Goal: Complete application form: Complete application form

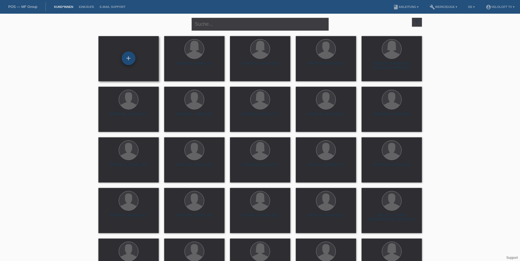
click at [131, 64] on div "+" at bounding box center [129, 59] width 14 height 14
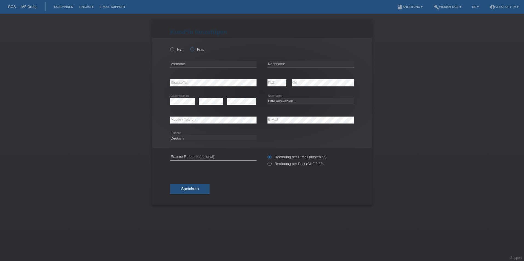
click at [193, 52] on label "Frau" at bounding box center [197, 49] width 14 height 4
click at [193, 51] on input "Frau" at bounding box center [192, 49] width 4 height 4
radio input "true"
click at [189, 67] on input "text" at bounding box center [213, 64] width 86 height 7
paste input "Mcleod"
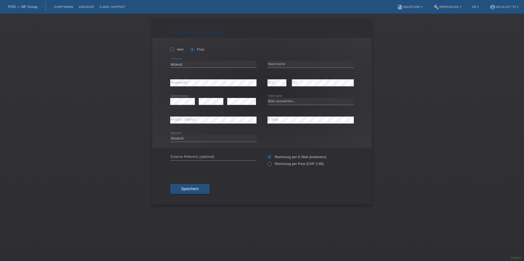
type input "Mcleod"
click at [285, 66] on input "text" at bounding box center [310, 64] width 86 height 7
paste input "olga Jacqueline"
drag, startPoint x: 303, startPoint y: 64, endPoint x: 240, endPoint y: 64, distance: 62.2
click at [240, 64] on div "Mcleod error Vorname Olga Jacqueline error Nachname" at bounding box center [262, 64] width 184 height 19
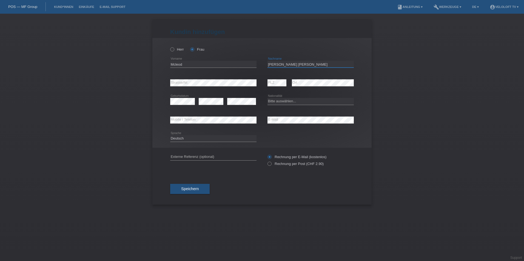
type input "[PERSON_NAME] [PERSON_NAME]"
click at [208, 62] on input "Mcleod" at bounding box center [213, 64] width 86 height 7
paste input "[PERSON_NAME] [PERSON_NAME]"
drag, startPoint x: 182, startPoint y: 65, endPoint x: 155, endPoint y: 65, distance: 27.4
click at [155, 65] on div "Herr Frau Mcleod Olga Jacqueline error Vorname Olga Jacqueline" at bounding box center [261, 93] width 219 height 110
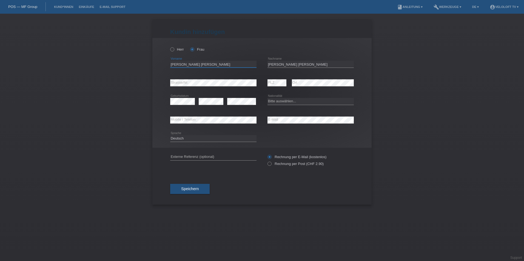
type input "Mcleod Olga Jacqueline"
drag, startPoint x: 298, startPoint y: 66, endPoint x: 256, endPoint y: 66, distance: 41.7
click at [256, 66] on div "Mcleod Olga Jacqueline error Vorname Olga Jacqueline error Nachname" at bounding box center [262, 64] width 184 height 19
paste input "Mcleod"
type input "Mcleod"
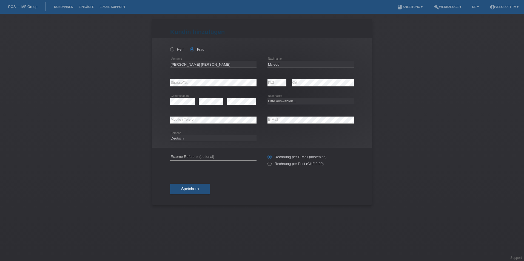
click at [170, 64] on div "Herr Frau Mcleod Olga Jacqueline error Vorname Mcleod error PLZ" at bounding box center [261, 93] width 219 height 110
click at [173, 64] on input "Mcleod Olga Jacqueline" at bounding box center [213, 64] width 86 height 7
type input "[PERSON_NAME]"
click at [287, 100] on select "Bitte auswählen... Schweiz Deutschland Liechtenstein Österreich ------------ Af…" at bounding box center [310, 101] width 86 height 7
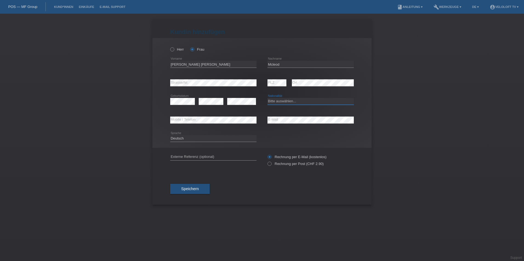
select select "CH"
click at [267, 98] on select "Bitte auswählen... [GEOGRAPHIC_DATA] [GEOGRAPHIC_DATA] [GEOGRAPHIC_DATA] [GEOGR…" at bounding box center [310, 101] width 86 height 7
click at [205, 189] on button "Speichern" at bounding box center [189, 189] width 39 height 10
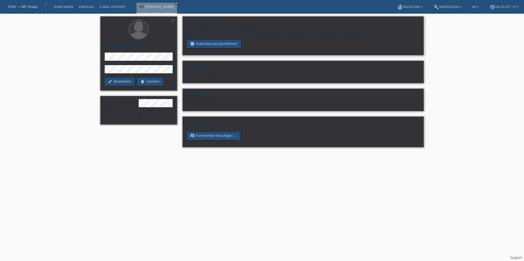
click at [217, 40] on div "Bitte führen Sie zuerst eine Autorisierung durch. Bitte lassen Sie sich von der…" at bounding box center [303, 38] width 232 height 21
click at [216, 44] on link "assignment_turned_in Autorisierung durchführen" at bounding box center [214, 44] width 54 height 8
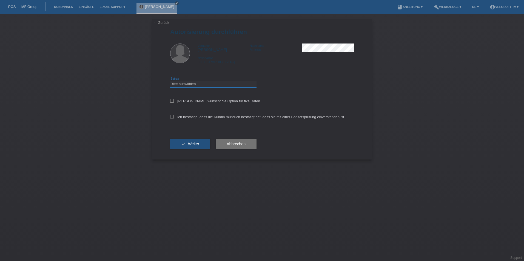
click at [194, 86] on select "Bitte auswählen CHF 1.00 - CHF 499.00 CHF 500.00 - CHF 1'999.00 CHF 2'000.00 - …" at bounding box center [213, 84] width 86 height 7
select select "3"
click at [170, 81] on select "Bitte auswählen CHF 1.00 - CHF 499.00 CHF 500.00 - CHF 1'999.00 CHF 2'000.00 - …" at bounding box center [213, 84] width 86 height 7
click at [172, 102] on icon at bounding box center [172, 101] width 4 height 4
click at [172, 102] on input "Kundin wünscht die Option für fixe Raten" at bounding box center [172, 101] width 4 height 4
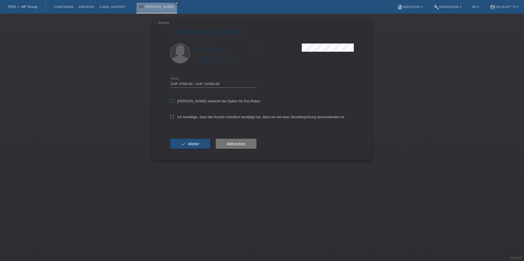
checkbox input "true"
click at [172, 115] on icon at bounding box center [172, 117] width 4 height 4
click at [172, 115] on input "Ich bestätige, dass die Kundin mündlich bestätigt hat, dass sie mit einer Bonit…" at bounding box center [172, 117] width 4 height 4
checkbox input "true"
click at [183, 142] on button "check Weiter" at bounding box center [190, 144] width 40 height 10
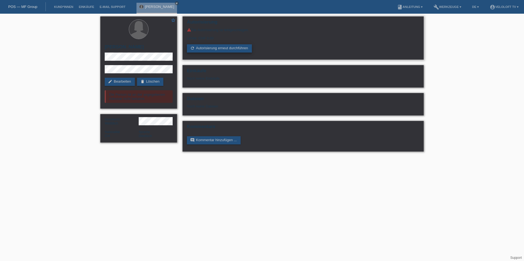
click at [219, 45] on link "refresh Autorisierung erneut durchführen" at bounding box center [219, 48] width 65 height 8
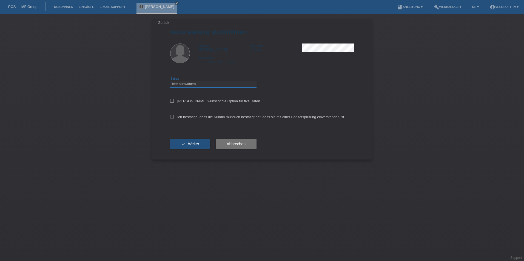
click at [190, 87] on select "Bitte auswählen CHF 1.00 - CHF 499.00 CHF 500.00 - CHF 1'999.00 CHF 2'000.00 - …" at bounding box center [213, 84] width 86 height 7
select select "2"
click at [170, 81] on select "Bitte auswählen CHF 1.00 - CHF 499.00 CHF 500.00 - CHF 1'999.00 CHF 2'000.00 - …" at bounding box center [213, 84] width 86 height 7
drag, startPoint x: 175, startPoint y: 100, endPoint x: 175, endPoint y: 105, distance: 5.8
click at [175, 101] on label "[PERSON_NAME] wünscht die Option für fixe Raten" at bounding box center [215, 101] width 90 height 4
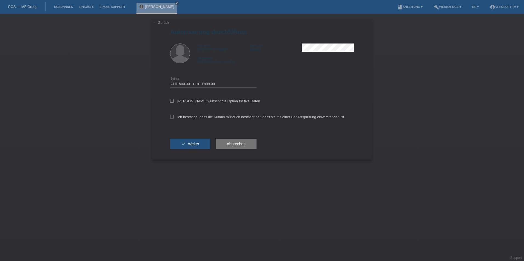
click at [174, 101] on input "[PERSON_NAME] wünscht die Option für fixe Raten" at bounding box center [172, 101] width 4 height 4
checkbox input "true"
click at [173, 117] on label "Ich bestätige, dass die Kundin mündlich bestätigt hat, dass sie mit einer Bonit…" at bounding box center [257, 117] width 175 height 4
click at [187, 146] on button "check Weiter" at bounding box center [190, 144] width 40 height 10
click at [169, 115] on div "← Zurück Autorisierung durchführen Vorname Olga Jacqueline Nachname Mcleod Nati…" at bounding box center [261, 89] width 219 height 141
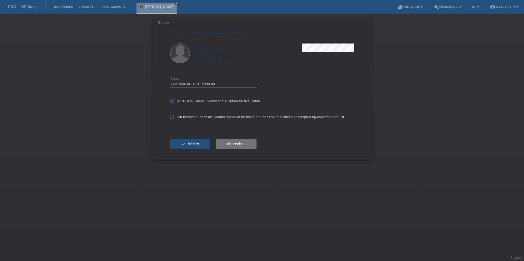
click at [171, 118] on icon at bounding box center [172, 117] width 4 height 4
click at [171, 118] on input "Ich bestätige, dass die Kundin mündlich bestätigt hat, dass sie mit einer Bonit…" at bounding box center [172, 117] width 4 height 4
checkbox input "true"
click at [197, 147] on button "check Weiter" at bounding box center [190, 144] width 40 height 10
select select "2"
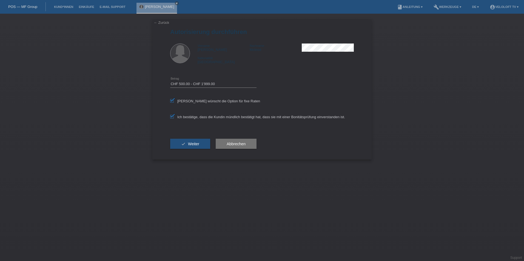
click at [180, 1] on div "[PERSON_NAME] close" at bounding box center [157, 7] width 43 height 14
click at [178, 3] on icon "close" at bounding box center [176, 3] width 3 height 3
click at [27, 8] on link "POS — MF Group" at bounding box center [22, 7] width 29 height 4
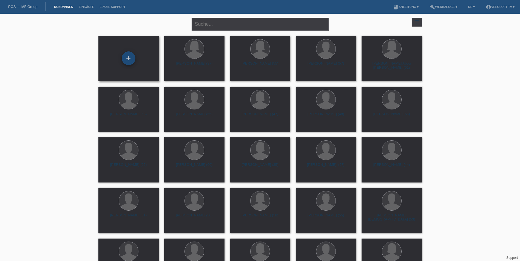
click at [132, 64] on div "+" at bounding box center [129, 59] width 14 height 14
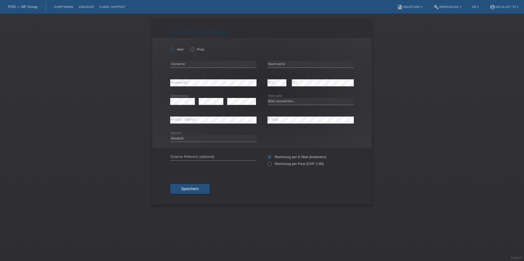
click at [176, 52] on label "Herr" at bounding box center [177, 49] width 14 height 4
click at [174, 51] on input "Herr" at bounding box center [172, 49] width 4 height 4
radio input "true"
click at [178, 64] on input "text" at bounding box center [213, 64] width 86 height 7
paste input "Rene"
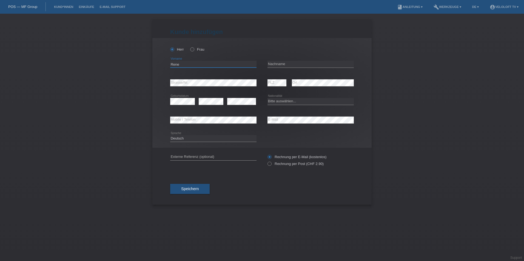
type input "Rene"
click at [323, 61] on input "text" at bounding box center [310, 64] width 86 height 7
paste input "Boss"
type input "Boss"
click at [213, 79] on div "error Strasse/Nr." at bounding box center [213, 83] width 86 height 19
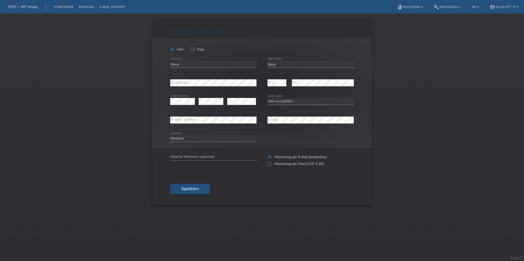
click at [212, 79] on div "error Strasse/Nr." at bounding box center [213, 83] width 86 height 19
drag, startPoint x: 277, startPoint y: 100, endPoint x: 277, endPoint y: 104, distance: 3.3
click at [277, 100] on select "Bitte auswählen... Schweiz Deutschland Liechtenstein Österreich ------------ Af…" at bounding box center [310, 101] width 86 height 7
select select "CH"
click at [267, 98] on select "Bitte auswählen... [GEOGRAPHIC_DATA] [GEOGRAPHIC_DATA] [GEOGRAPHIC_DATA] [GEOGR…" at bounding box center [310, 101] width 86 height 7
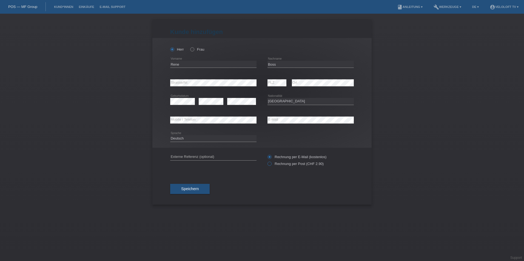
click at [267, 161] on icon at bounding box center [267, 161] width 0 height 0
click at [268, 166] on input "Rechnung per Post (CHF 2.90)" at bounding box center [269, 165] width 4 height 7
radio input "true"
click at [192, 190] on span "Speichern" at bounding box center [190, 189] width 18 height 4
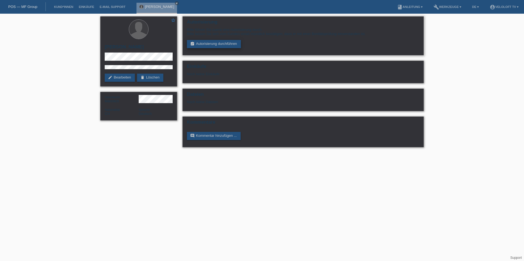
click at [211, 44] on link "assignment_turned_in Autorisierung durchführen" at bounding box center [214, 44] width 54 height 8
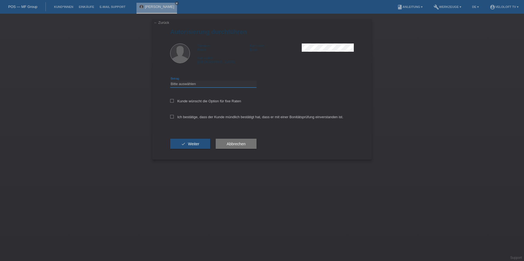
click at [191, 84] on select "Bitte auswählen CHF 1.00 - CHF 499.00 CHF 500.00 - CHF 1'999.00 CHF 2'000.00 - …" at bounding box center [213, 84] width 86 height 7
select select "3"
click at [170, 81] on select "Bitte auswählen CHF 1.00 - CHF 499.00 CHF 500.00 - CHF 1'999.00 CHF 2'000.00 - …" at bounding box center [213, 84] width 86 height 7
click at [176, 102] on label "Kunde wünscht die Option für fixe Raten" at bounding box center [205, 101] width 71 height 4
click at [174, 102] on input "Kunde wünscht die Option für fixe Raten" at bounding box center [172, 101] width 4 height 4
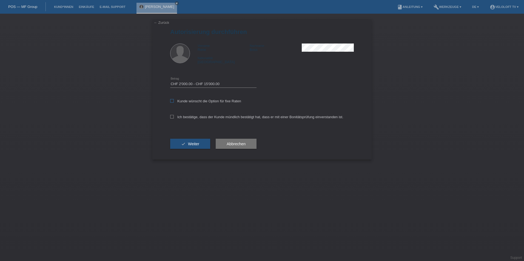
checkbox input "true"
click at [175, 117] on label "Ich bestätige, dass der Kunde mündlich bestätigt hat, dass er mit einer Bonität…" at bounding box center [256, 117] width 173 height 4
click at [174, 117] on input "Ich bestätige, dass der Kunde mündlich bestätigt hat, dass er mit einer Bonität…" at bounding box center [172, 117] width 4 height 4
checkbox input "true"
click at [183, 146] on button "check Weiter" at bounding box center [190, 144] width 40 height 10
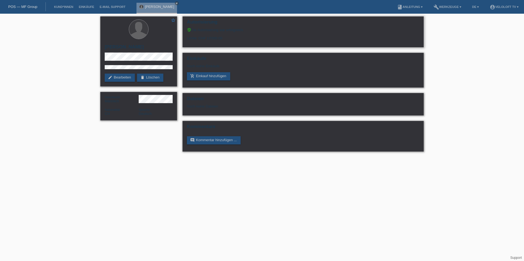
drag, startPoint x: 193, startPoint y: 29, endPoint x: 255, endPoint y: 29, distance: 62.5
click at [255, 29] on div "verified_user Die Autorisierung war erfolgreich." at bounding box center [303, 30] width 232 height 4
copy div "Die Autorisierung war erfolgreich."
drag, startPoint x: 208, startPoint y: 38, endPoint x: 270, endPoint y: 36, distance: 62.8
click at [270, 36] on div "Limite: CHF 13'000.00" at bounding box center [303, 36] width 232 height 8
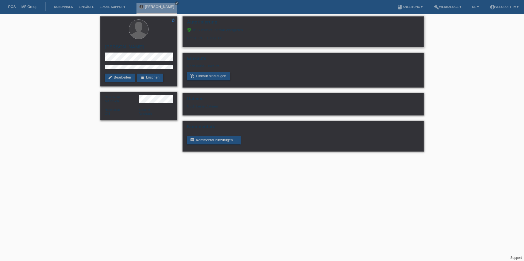
drag, startPoint x: 270, startPoint y: 36, endPoint x: 234, endPoint y: 38, distance: 36.2
click at [237, 38] on div "Limite: CHF 13'000.00" at bounding box center [303, 36] width 232 height 8
drag, startPoint x: 228, startPoint y: 37, endPoint x: 186, endPoint y: 37, distance: 41.7
click at [186, 37] on div "Autorisierung verified_user Die Autorisierung war erfolgreich. Limite: CHF 13'0…" at bounding box center [302, 31] width 241 height 31
copy div "Limite: CHF 13'000.00"
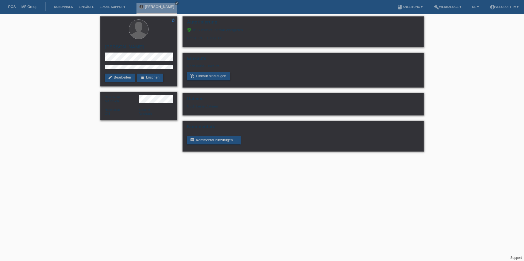
click at [31, 6] on link "POS — MF Group" at bounding box center [22, 7] width 29 height 4
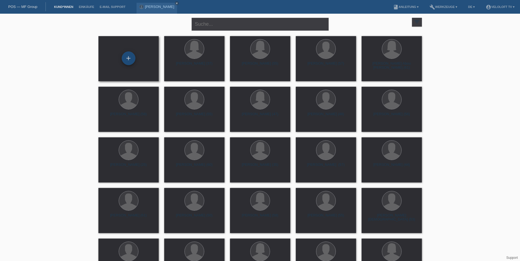
click at [122, 60] on div "+" at bounding box center [128, 58] width 13 height 9
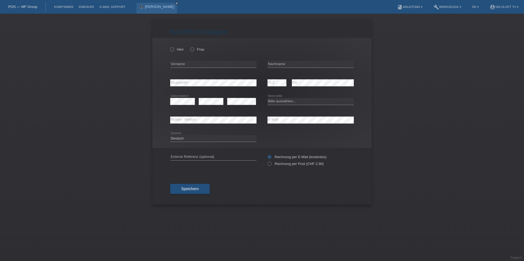
drag, startPoint x: 178, startPoint y: 49, endPoint x: 178, endPoint y: 66, distance: 16.7
click at [178, 51] on label "Herr" at bounding box center [177, 49] width 14 height 4
click at [174, 51] on input "Herr" at bounding box center [172, 49] width 4 height 4
radio input "true"
click at [178, 67] on input "text" at bounding box center [213, 64] width 86 height 7
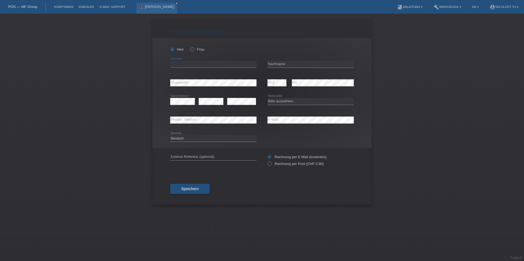
paste input "Reto"
type input "Reto"
click at [275, 62] on input "text" at bounding box center [310, 64] width 86 height 7
paste input "Tobler"
type input "Tobler"
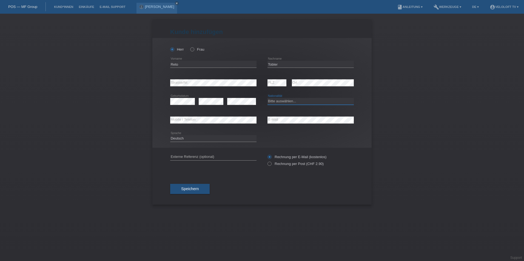
click at [296, 103] on select "Bitte auswählen... Schweiz Deutschland Liechtenstein Österreich ------------ Af…" at bounding box center [310, 101] width 86 height 7
select select "CH"
click at [267, 98] on select "Bitte auswählen... Schweiz Deutschland Liechtenstein Österreich ------------ Af…" at bounding box center [310, 101] width 86 height 7
click at [267, 165] on div "error Externe Referenz (optional) Rechnung per Post (CHF 2.90)" at bounding box center [262, 160] width 184 height 25
click at [267, 161] on icon at bounding box center [267, 161] width 0 height 0
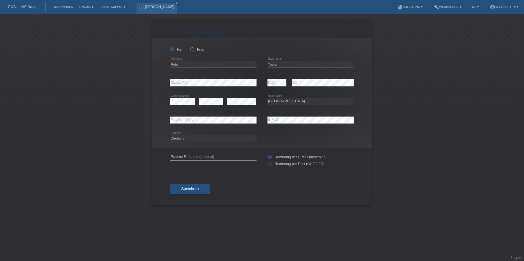
click at [271, 166] on input "Rechnung per Post (CHF 2.90)" at bounding box center [269, 165] width 4 height 7
radio input "true"
click at [189, 189] on span "Speichern" at bounding box center [190, 189] width 18 height 4
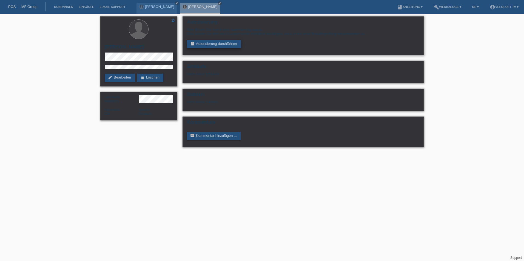
click at [215, 45] on link "assignment_turned_in Autorisierung durchführen" at bounding box center [214, 44] width 54 height 8
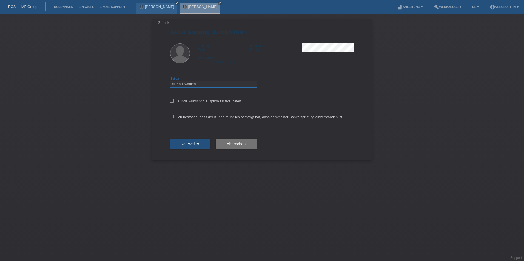
click at [195, 83] on select "Bitte auswählen CHF 1.00 - CHF 499.00 CHF 500.00 - CHF 1'999.00 CHF 2'000.00 - …" at bounding box center [213, 84] width 86 height 7
select select "3"
click at [170, 81] on select "Bitte auswählen CHF 1.00 - CHF 499.00 CHF 500.00 - CHF 1'999.00 CHF 2'000.00 - …" at bounding box center [213, 84] width 86 height 7
drag, startPoint x: 173, startPoint y: 100, endPoint x: 173, endPoint y: 112, distance: 11.8
click at [173, 102] on icon at bounding box center [172, 101] width 4 height 4
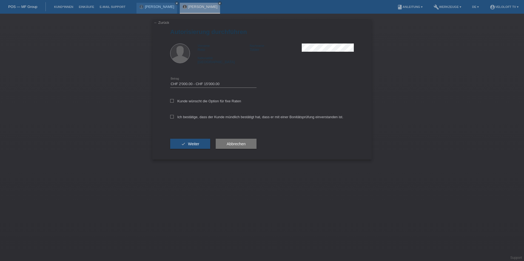
click at [173, 102] on input "Kunde wünscht die Option für fixe Raten" at bounding box center [172, 101] width 4 height 4
checkbox input "true"
click at [172, 118] on icon at bounding box center [172, 117] width 4 height 4
click at [172, 118] on input "Ich bestätige, dass der Kunde mündlich bestätigt hat, dass er mit einer Bonität…" at bounding box center [172, 117] width 4 height 4
checkbox input "true"
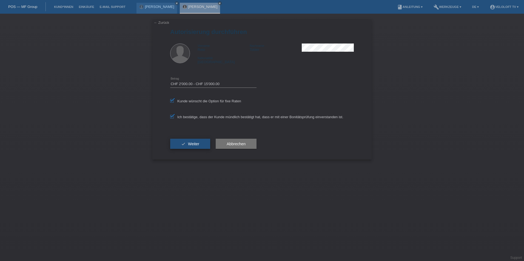
click at [187, 147] on button "check Weiter" at bounding box center [190, 144] width 40 height 10
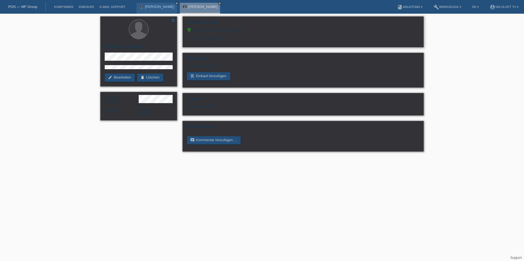
drag, startPoint x: 226, startPoint y: 39, endPoint x: 186, endPoint y: 39, distance: 40.0
click at [186, 39] on div "Autorisierung verified_user Die Autorisierung war erfolgreich. Limite: CHF 14'9…" at bounding box center [302, 31] width 241 height 31
copy div "Limite: CHF 14'994.75"
